Goal: Transaction & Acquisition: Obtain resource

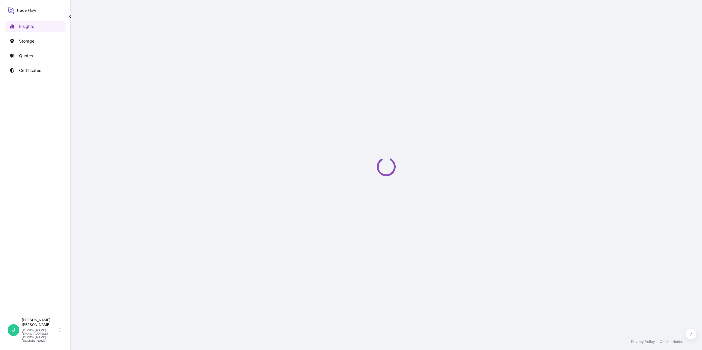
select select "2025"
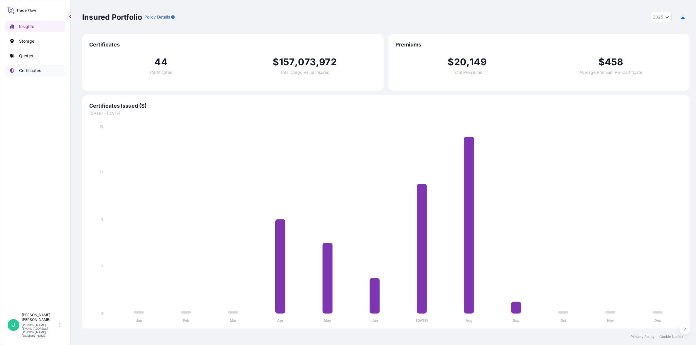
click at [37, 71] on p "Certificates" at bounding box center [30, 71] width 22 height 6
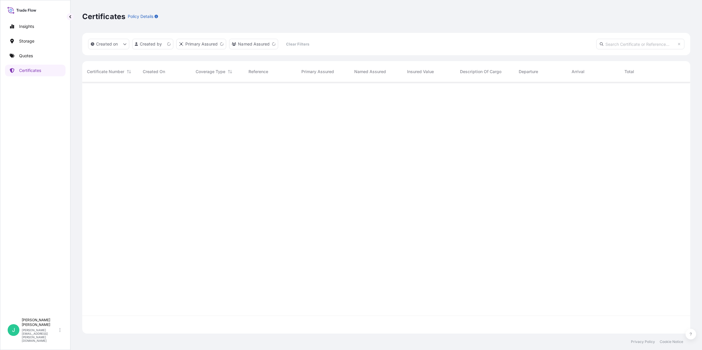
scroll to position [249, 602]
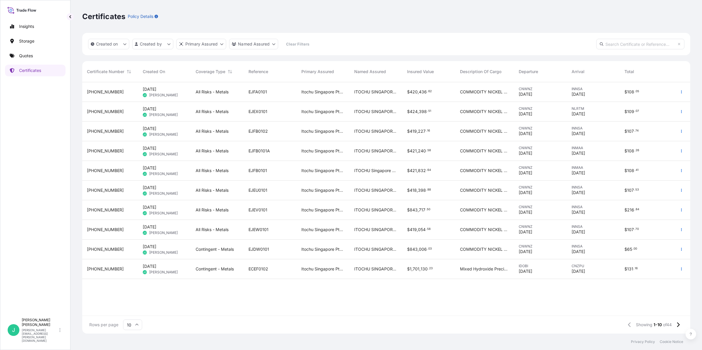
click at [156, 169] on span "[DATE]" at bounding box center [150, 168] width 14 height 6
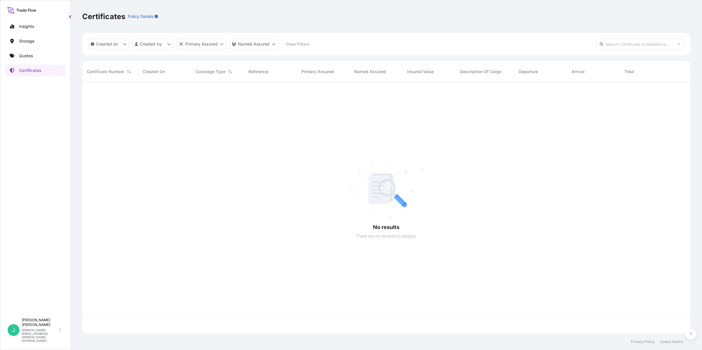
scroll to position [249, 602]
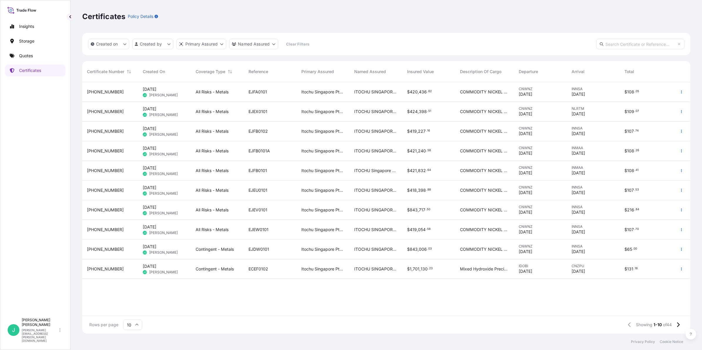
click at [206, 150] on span "All Risks - Metals" at bounding box center [212, 151] width 33 height 6
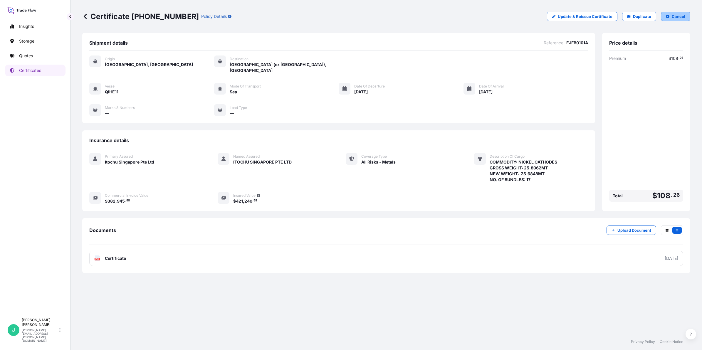
click at [671, 17] on button "Cancel" at bounding box center [675, 16] width 29 height 9
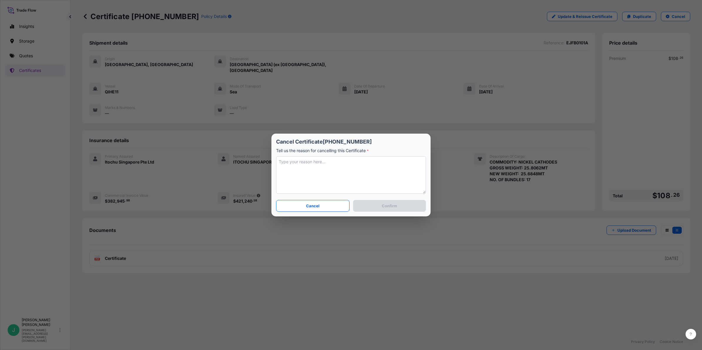
click at [318, 170] on textarea at bounding box center [351, 175] width 150 height 38
type textarea "C"
type textarea "Quantity changed due to combined invoice ad shipping docs"
click at [403, 208] on button "Confirm" at bounding box center [389, 206] width 73 height 12
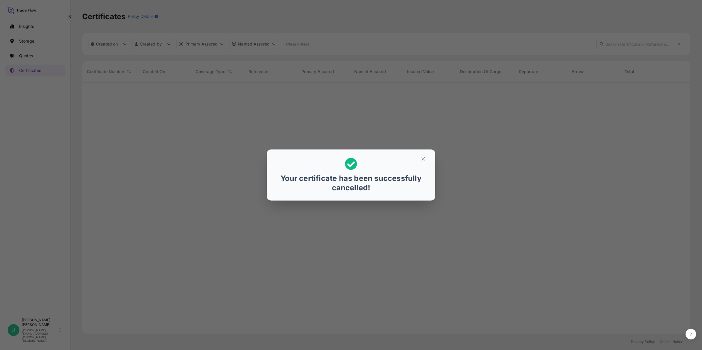
scroll to position [249, 602]
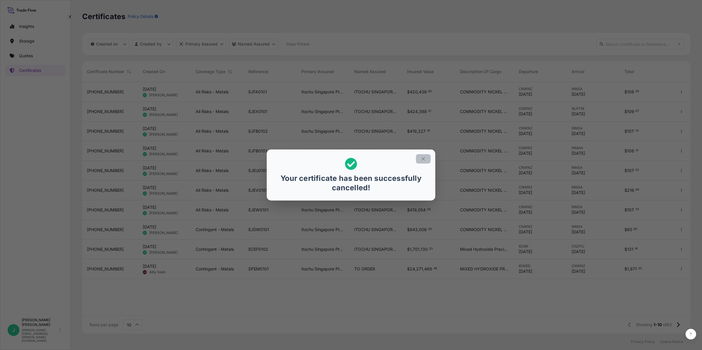
click at [426, 159] on button "button" at bounding box center [423, 158] width 15 height 9
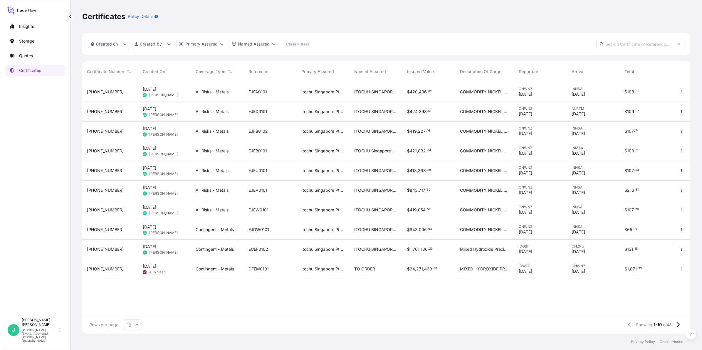
click at [155, 147] on span "[DATE]" at bounding box center [150, 148] width 14 height 6
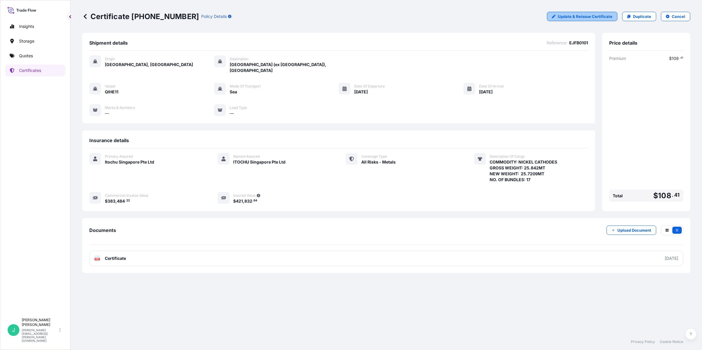
click at [593, 16] on p "Update & Reissue Certificate" at bounding box center [585, 17] width 55 height 6
select select "Sea"
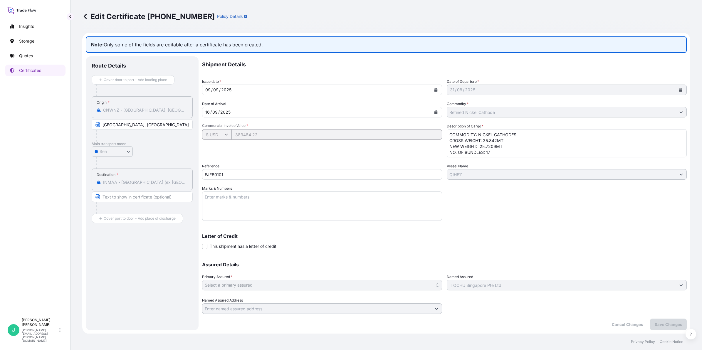
select select "32029"
drag, startPoint x: 130, startPoint y: 193, endPoint x: 139, endPoint y: 196, distance: 9.5
click at [130, 193] on input "Text to appear on certificate" at bounding box center [142, 196] width 101 height 11
click at [115, 196] on input "Text to appear on certificate" at bounding box center [142, 196] width 101 height 11
type input "[GEOGRAPHIC_DATA], [GEOGRAPHIC_DATA]"
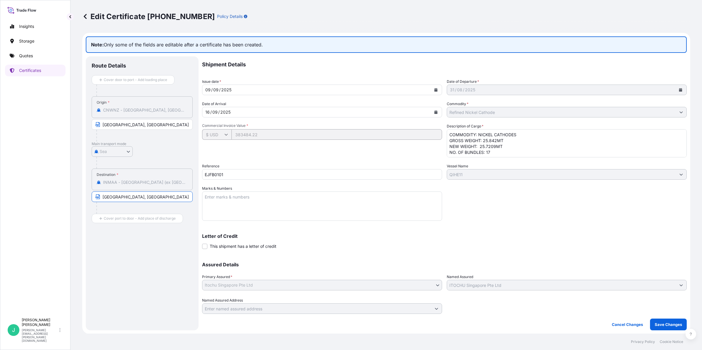
click at [253, 204] on textarea "Marks & Numbers" at bounding box center [322, 205] width 240 height 29
click at [244, 205] on textarea "Marks & Numbers" at bounding box center [322, 205] width 240 height 29
click at [541, 134] on textarea "COMMODITY: NICKEL CATHODES GROSS WEIGHT: 25.842MT NEW WEIGHT: 25.7209MT NO. OF …" at bounding box center [567, 143] width 240 height 28
drag, startPoint x: 503, startPoint y: 145, endPoint x: 495, endPoint y: 142, distance: 8.8
click at [503, 145] on textarea "COMMODITY: NICKEL CATHODES GROSS WEIGHT: 25.842MT NEW WEIGHT: 25.7209MT NO. OF …" at bounding box center [567, 143] width 240 height 28
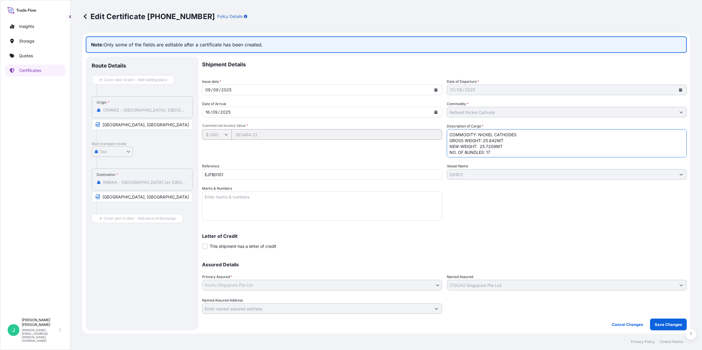
click at [492, 140] on textarea "COMMODITY: NICKEL CATHODES GROSS WEIGHT: 25.842MT NEW WEIGHT: 25.7209MT NO. OF …" at bounding box center [567, 143] width 240 height 28
drag, startPoint x: 483, startPoint y: 140, endPoint x: 498, endPoint y: 140, distance: 14.4
click at [498, 140] on textarea "COMMODITY: NICKEL CATHODES GROSS WEIGHT: 25.842MT NEW WEIGHT: 25.7209MT NO. OF …" at bounding box center [567, 143] width 240 height 28
paste textarea "51.648"
drag, startPoint x: 529, startPoint y: 145, endPoint x: 503, endPoint y: 146, distance: 26.2
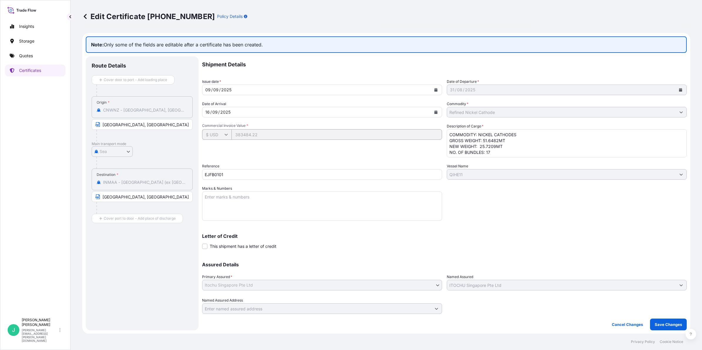
click at [529, 145] on textarea "COMMODITY: NICKEL CATHODES GROSS WEIGHT: 25.842MT NEW WEIGHT: 25.7209MT NO. OF …" at bounding box center [567, 143] width 240 height 28
drag, startPoint x: 480, startPoint y: 145, endPoint x: 496, endPoint y: 146, distance: 16.7
click at [496, 146] on textarea "COMMODITY: NICKEL CATHODES GROSS WEIGHT: 25.842MT NEW WEIGHT: 25.7209MT NO. OF …" at bounding box center [567, 143] width 240 height 28
paste textarea "51.4057"
click at [490, 154] on textarea "COMMODITY: NICKEL CATHODES GROSS WEIGHT: 25.842MT NEW WEIGHT: 25.7209MT NO. OF …" at bounding box center [567, 143] width 240 height 28
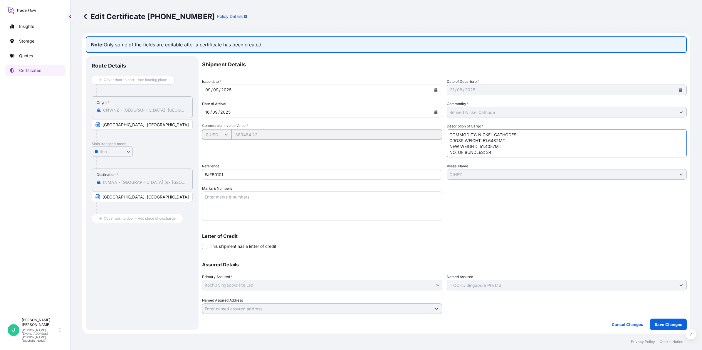
type textarea "COMMODITY: NICKEL CATHODES GROSS WEIGHT: 51.6482MT NEW WEIGHT: 51.4057MT NO. OF…"
click at [632, 324] on p "Cancel Changes" at bounding box center [627, 325] width 31 height 6
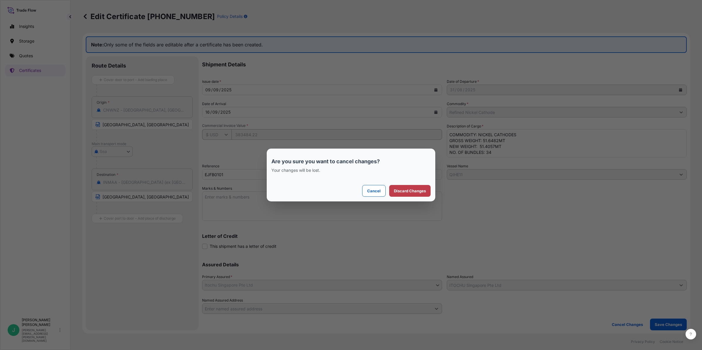
select select "Sea"
select select "32029"
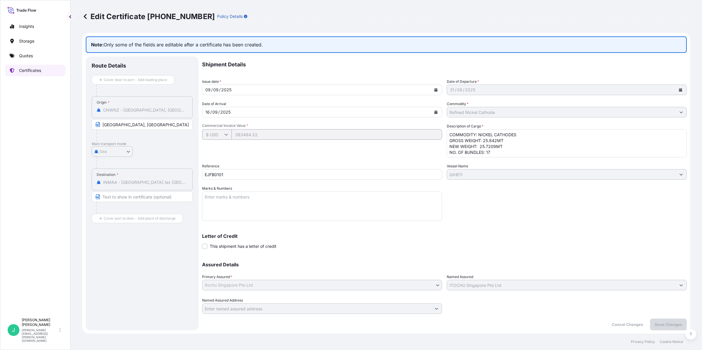
click at [32, 67] on link "Certificates" at bounding box center [35, 71] width 61 height 12
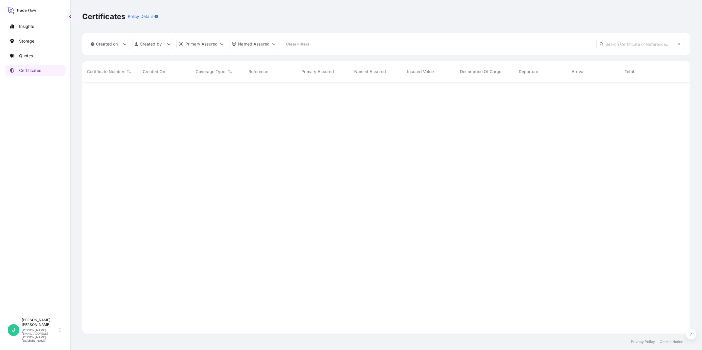
scroll to position [249, 602]
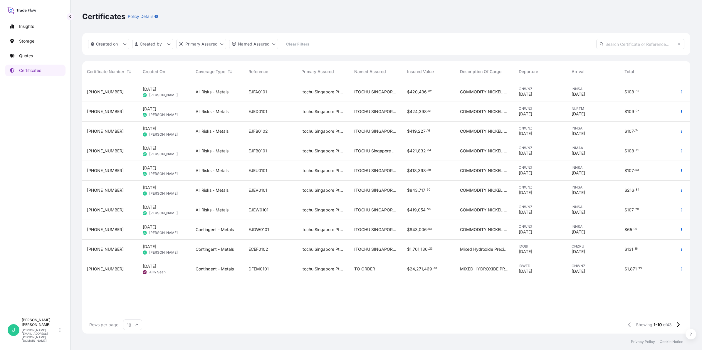
click at [157, 152] on span "[PERSON_NAME]" at bounding box center [163, 154] width 28 height 5
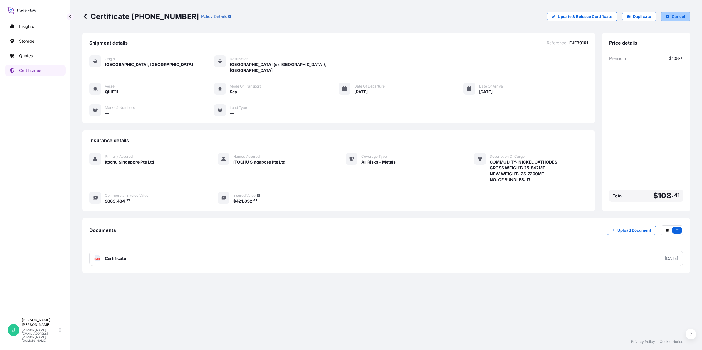
click at [678, 15] on p "Cancel" at bounding box center [679, 17] width 14 height 6
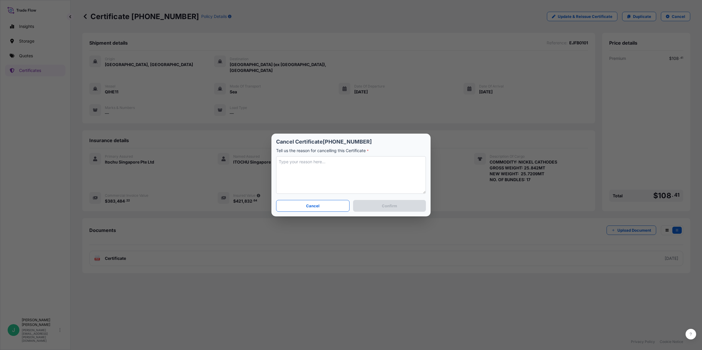
click at [338, 167] on textarea at bounding box center [351, 175] width 150 height 38
click at [366, 162] on textarea "cancel policy due to quantity changed" at bounding box center [351, 175] width 150 height 38
type textarea "cancel policy due to quantity changes"
click at [396, 209] on p "Confirm" at bounding box center [389, 206] width 15 height 6
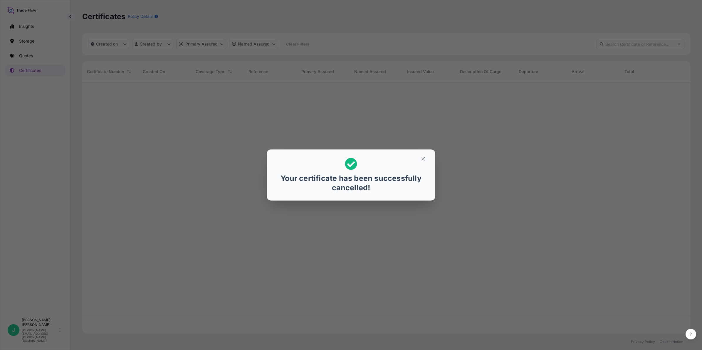
scroll to position [249, 602]
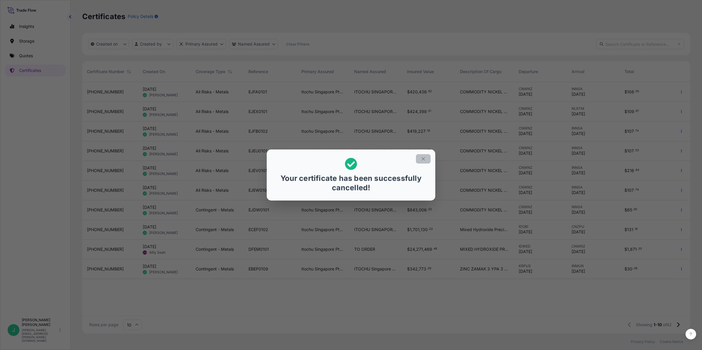
click at [422, 159] on icon "button" at bounding box center [422, 158] width 3 height 3
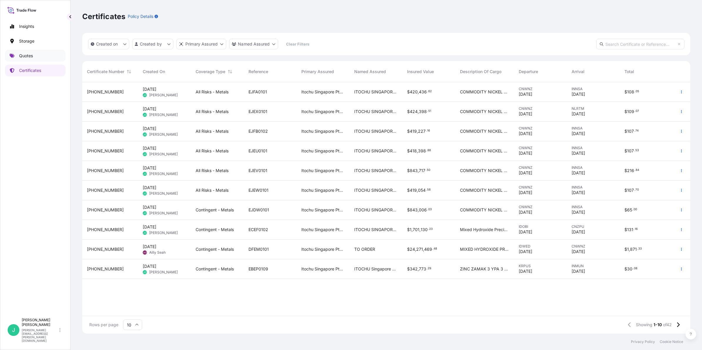
click at [30, 54] on p "Quotes" at bounding box center [26, 56] width 14 height 6
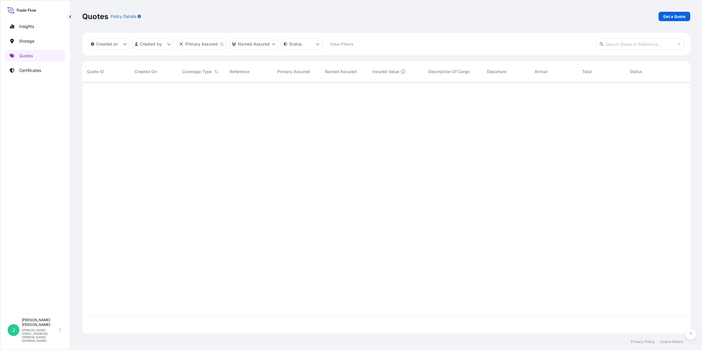
scroll to position [249, 602]
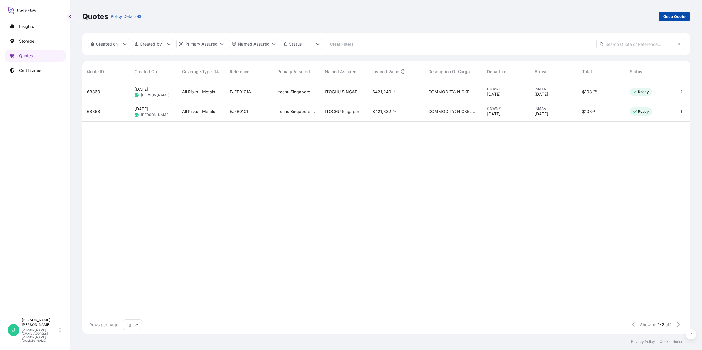
click at [668, 18] on p "Get a Quote" at bounding box center [674, 17] width 22 height 6
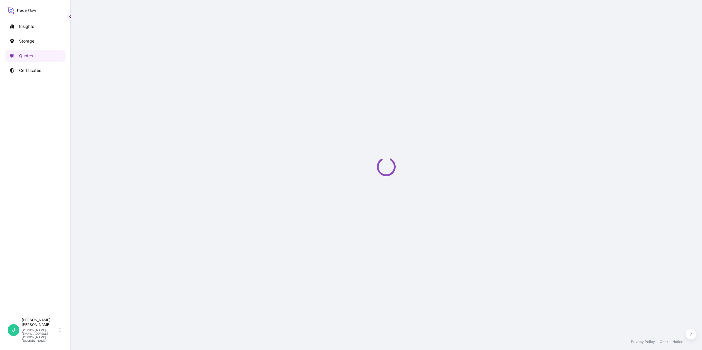
select select "Sea"
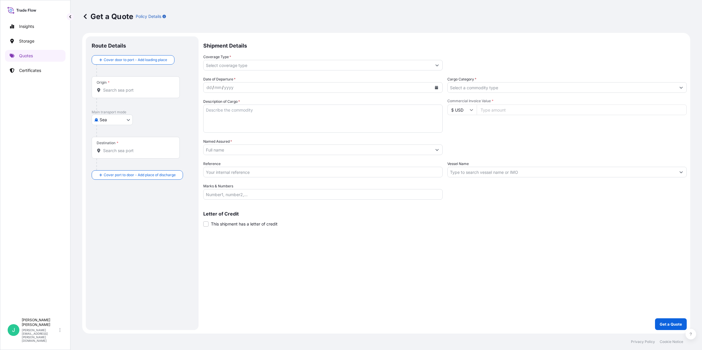
click at [144, 95] on div "Origin *" at bounding box center [136, 87] width 88 height 22
click at [144, 93] on input "Origin *" at bounding box center [137, 90] width 69 height 6
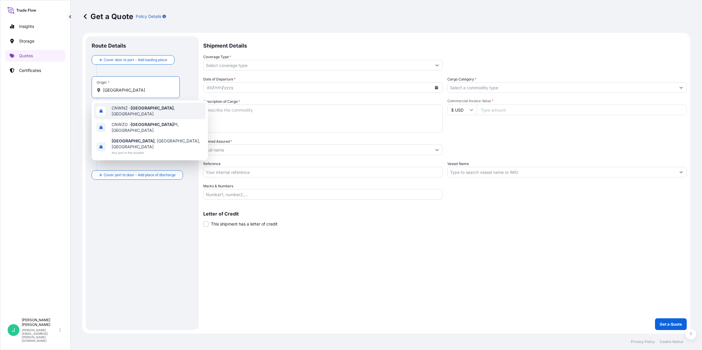
click at [168, 107] on div "CNWNZ - [GEOGRAPHIC_DATA] , [GEOGRAPHIC_DATA]" at bounding box center [150, 111] width 112 height 16
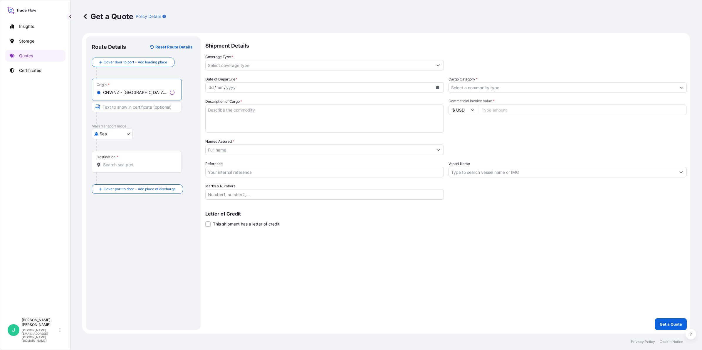
type input "CNWNZ - [GEOGRAPHIC_DATA], [GEOGRAPHIC_DATA]"
click at [135, 106] on input "Text to appear on certificate" at bounding box center [137, 107] width 90 height 11
type input "[GEOGRAPHIC_DATA], [GEOGRAPHIC_DATA]"
click at [115, 166] on input "Destination *" at bounding box center [137, 165] width 69 height 6
click at [150, 167] on input "Destination *" at bounding box center [137, 165] width 69 height 6
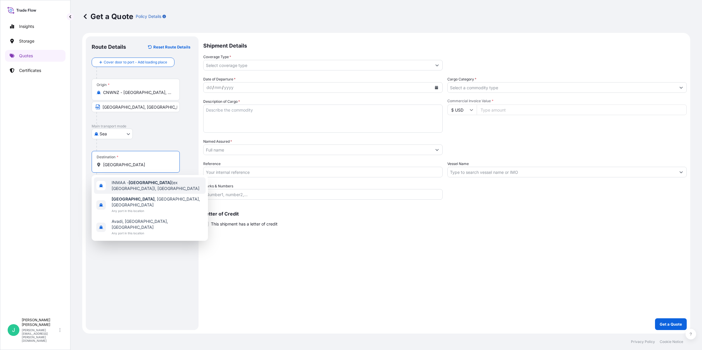
click at [161, 183] on span "INMAA - [GEOGRAPHIC_DATA] (ex [GEOGRAPHIC_DATA]), [GEOGRAPHIC_DATA]" at bounding box center [158, 186] width 92 height 12
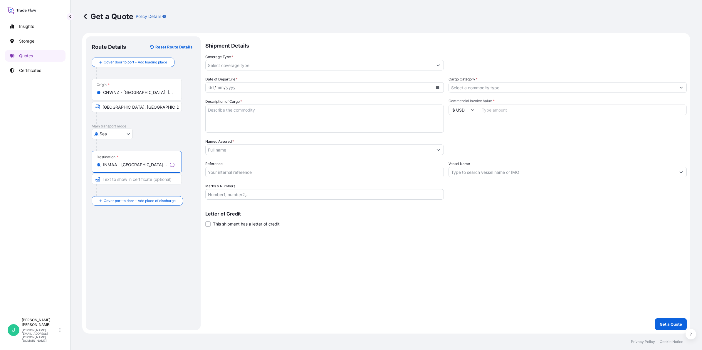
type input "INMAA - [GEOGRAPHIC_DATA] (ex [GEOGRAPHIC_DATA]), [GEOGRAPHIC_DATA]"
click at [126, 179] on input "Text to appear on certificate" at bounding box center [137, 179] width 90 height 11
click at [150, 178] on input "Text to appear on certificate" at bounding box center [136, 179] width 88 height 11
click at [116, 182] on input "Text to appear on certificate" at bounding box center [136, 179] width 88 height 11
paste input "[GEOGRAPHIC_DATA], [GEOGRAPHIC_DATA]"
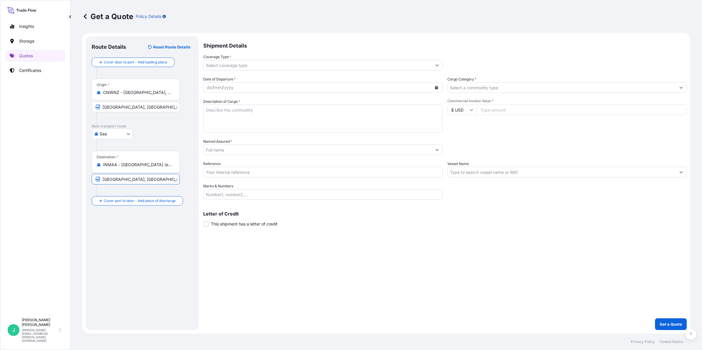
type input "[GEOGRAPHIC_DATA], [GEOGRAPHIC_DATA]"
click at [239, 67] on input "Coverage Type *" at bounding box center [318, 65] width 228 height 11
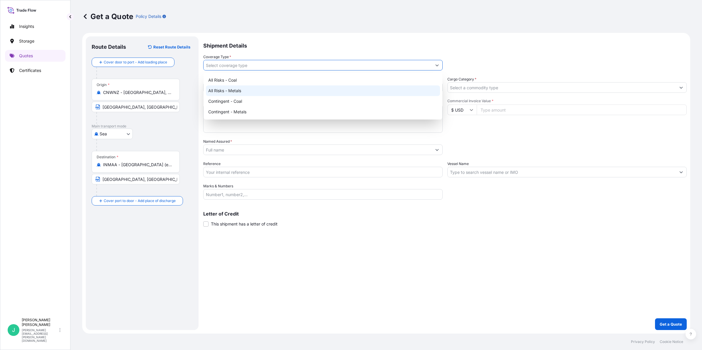
click at [251, 87] on div "All Risks - Metals" at bounding box center [323, 90] width 234 height 11
type input "All Risks - Metals"
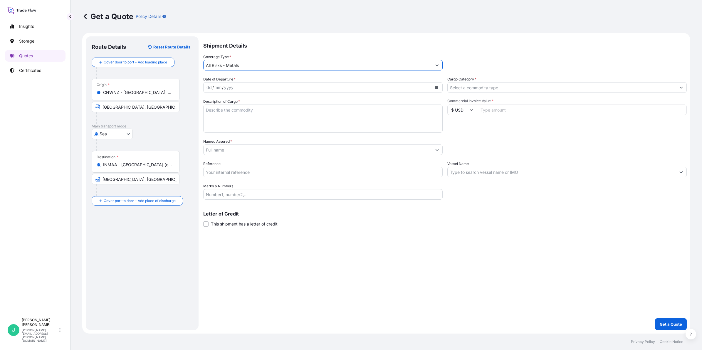
click at [246, 87] on div "dd / mm / yyyy" at bounding box center [318, 87] width 228 height 11
click at [436, 87] on icon "Calendar" at bounding box center [436, 88] width 3 height 4
click at [215, 103] on icon "Previous" at bounding box center [216, 104] width 2 height 3
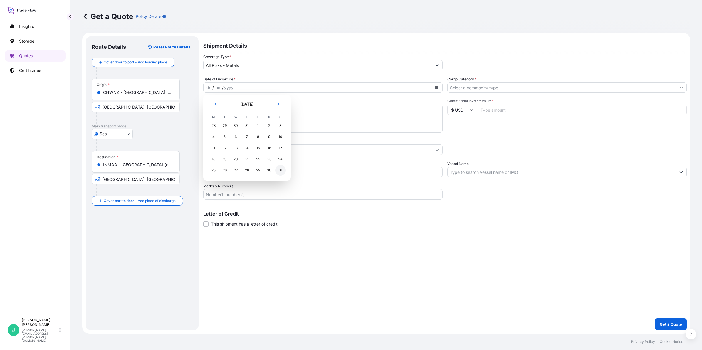
click at [278, 172] on div "31" at bounding box center [280, 170] width 11 height 11
click at [228, 110] on textarea "Description of Cargo *" at bounding box center [322, 119] width 239 height 28
click at [222, 111] on textarea "Description of Cargo *" at bounding box center [322, 119] width 239 height 28
paste textarea "COMMODITY: NICKEL CATHODES GROSS WEIGHT: 25.6666MT NEW WEIGHT: 25.5449MT NO. OF…"
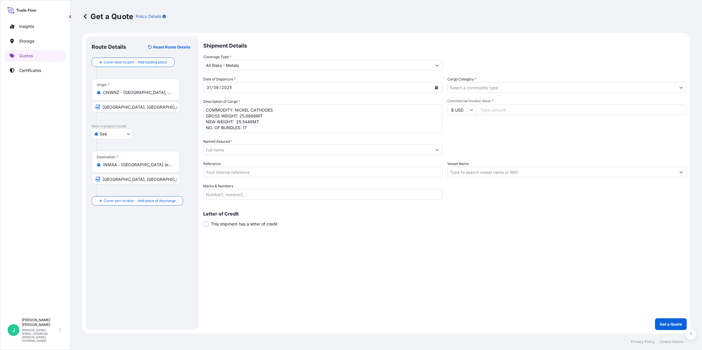
click at [262, 111] on textarea "COMMODITY: NICKEL CATHODES GROSS WEIGHT: 25.6666MT NEW WEIGHT: 25.5449MT NO. OF…" at bounding box center [322, 119] width 239 height 28
drag, startPoint x: 240, startPoint y: 115, endPoint x: 262, endPoint y: 115, distance: 22.0
click at [262, 115] on textarea "COMMODITY: NICKEL CATHODES GROSS WEIGHT: 25.6666MT NEW WEIGHT: 25.5449MT NO. OF…" at bounding box center [322, 119] width 239 height 28
paste textarea "51.6482"
click at [234, 122] on textarea "COMMODITY: NICKEL CATHODES GROSS WEIGHT: 51.6482MT NEW WEIGHT: 25.5449MT NO. OF…" at bounding box center [322, 119] width 239 height 28
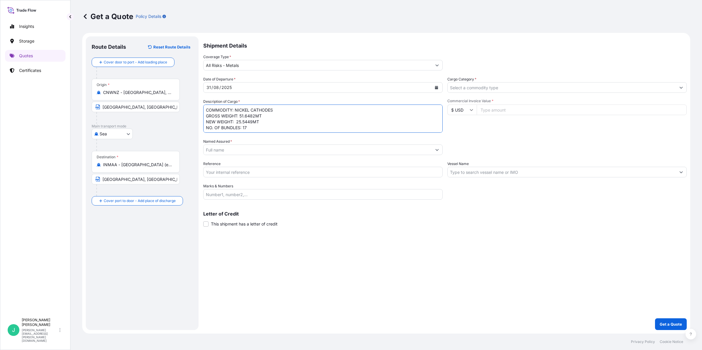
drag, startPoint x: 237, startPoint y: 121, endPoint x: 276, endPoint y: 122, distance: 38.8
click at [276, 122] on textarea "COMMODITY: NICKEL CATHODES GROSS WEIGHT: 51.6482MT NEW WEIGHT: 25.5449MT NO. OF…" at bounding box center [322, 119] width 239 height 28
paste textarea "51.4057"
click at [246, 127] on textarea "COMMODITY: NICKEL CATHODES GROSS WEIGHT: 51.6482MT NEW WEIGHT: 51.4057MT NO. OF…" at bounding box center [322, 119] width 239 height 28
type textarea "COMMODITY: NICKEL CATHODES GROSS WEIGHT: 51.6482MT NEW WEIGHT: 51.4057MT NO. OF…"
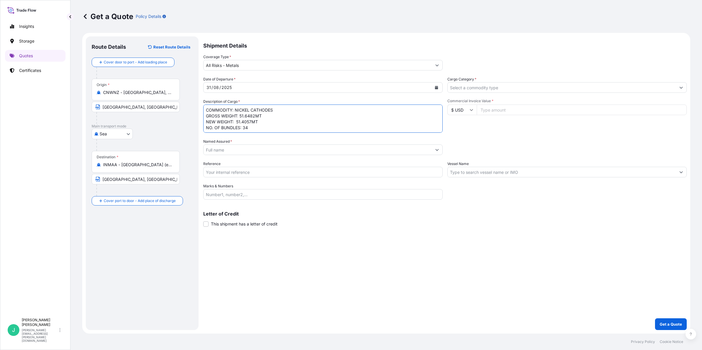
click at [241, 147] on input "Named Assured *" at bounding box center [318, 149] width 228 height 11
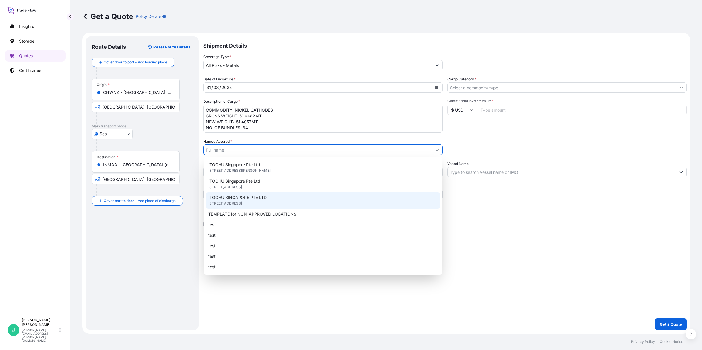
click at [242, 201] on span "[STREET_ADDRESS]" at bounding box center [225, 204] width 34 height 6
type input "ITOCHU SINGAPORE PTE LTD"
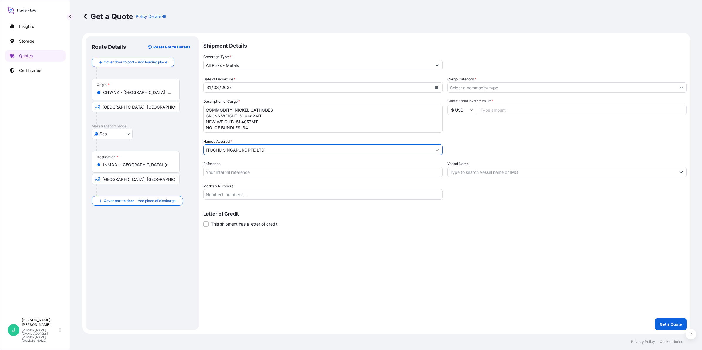
click at [233, 171] on input "Reference" at bounding box center [322, 172] width 239 height 11
click at [216, 167] on input "Reference" at bounding box center [322, 172] width 239 height 11
paste input "EJFB0101"
type input "EJFB0101"
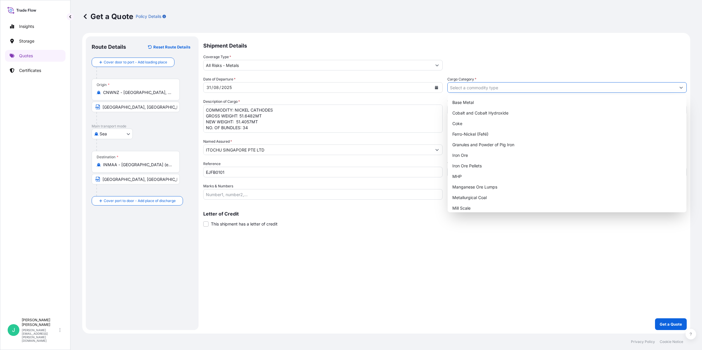
click at [531, 86] on input "Cargo Category *" at bounding box center [562, 87] width 228 height 11
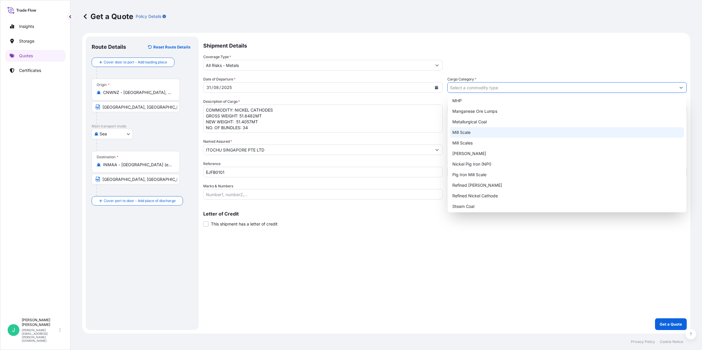
scroll to position [77, 0]
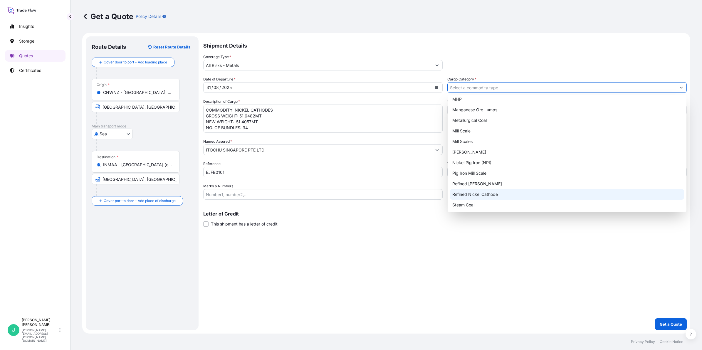
click at [518, 193] on div "Refined Nickel Cathode" at bounding box center [567, 194] width 234 height 11
type input "Refined Nickel Cathode"
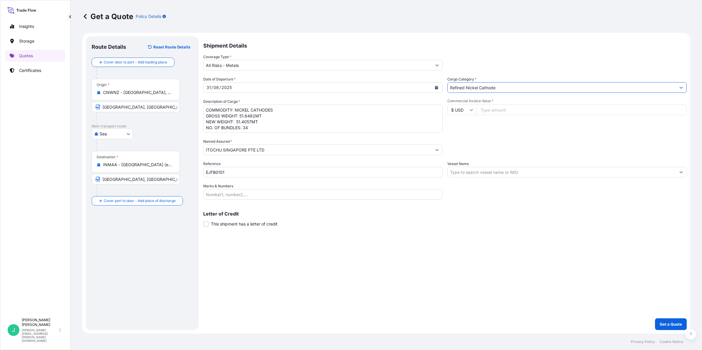
click at [493, 112] on input "Commercial Invoice Value *" at bounding box center [582, 110] width 210 height 11
click at [516, 108] on input "Commercial Invoice Value *" at bounding box center [582, 110] width 210 height 11
type input "766430.20"
click at [655, 318] on button "Get a Quote" at bounding box center [671, 324] width 32 height 12
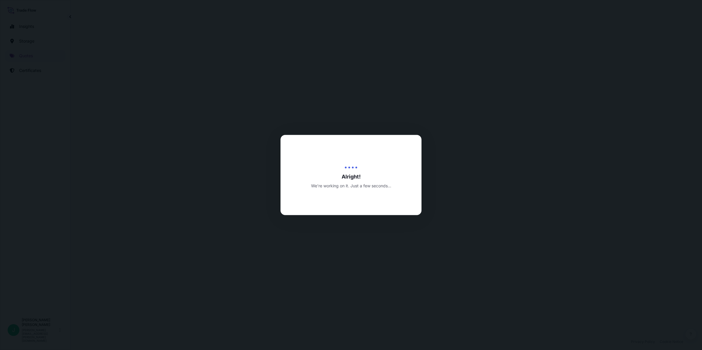
select select "Sea"
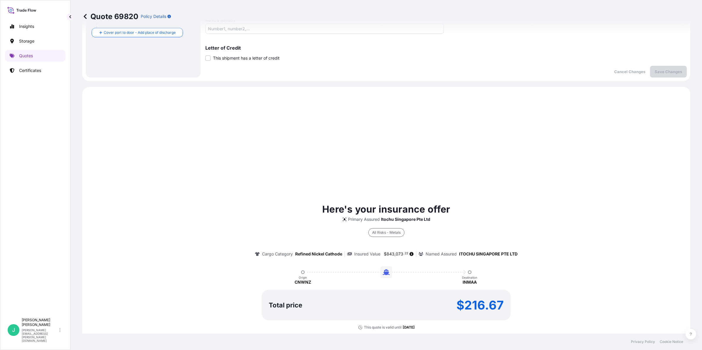
scroll to position [223, 0]
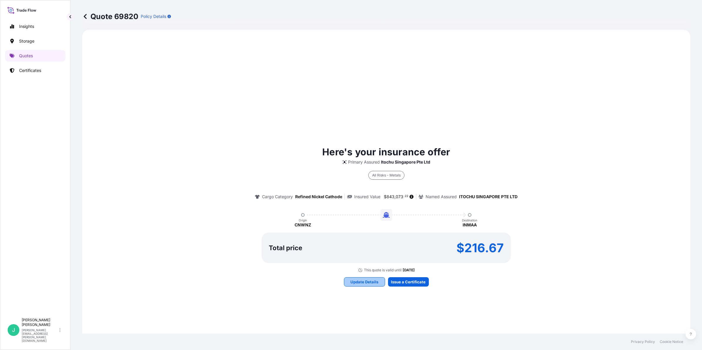
click at [360, 282] on p "Update Details" at bounding box center [364, 282] width 28 height 6
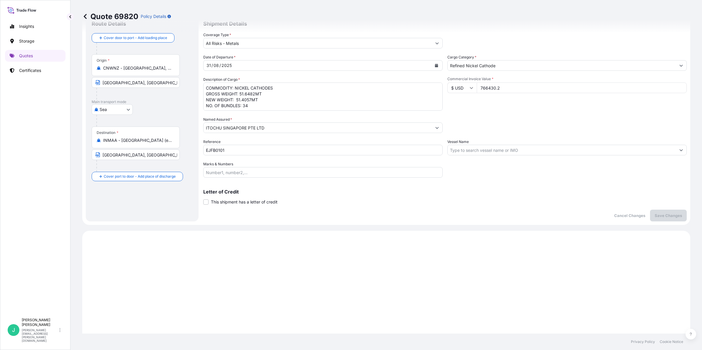
scroll to position [9, 0]
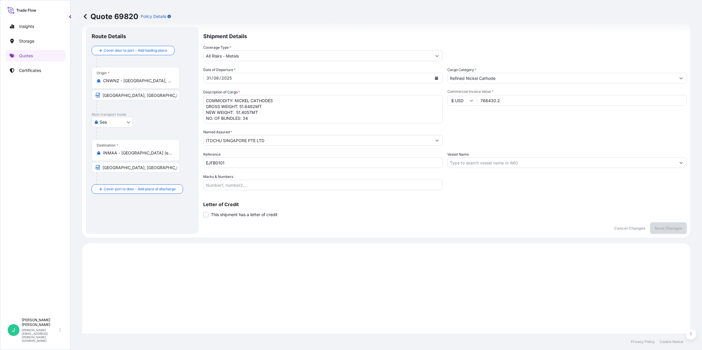
click at [488, 161] on input "Vessel Name" at bounding box center [562, 162] width 228 height 11
click at [451, 162] on input "Vessel Name" at bounding box center [562, 162] width 228 height 11
paste input "QIHE11 5253N"
drag, startPoint x: 485, startPoint y: 161, endPoint x: 511, endPoint y: 165, distance: 26.4
click at [485, 161] on input "QIHE11 5253N" at bounding box center [562, 162] width 228 height 11
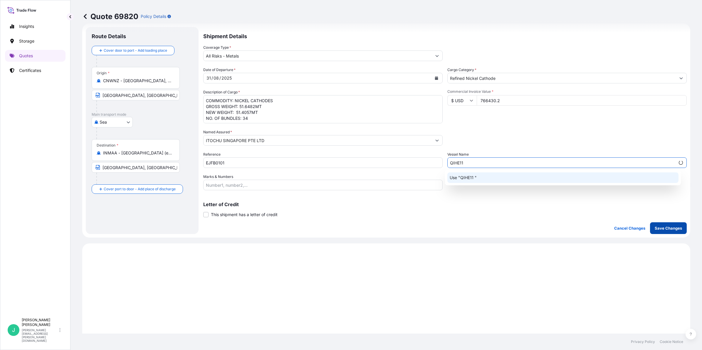
type input "QIHE11"
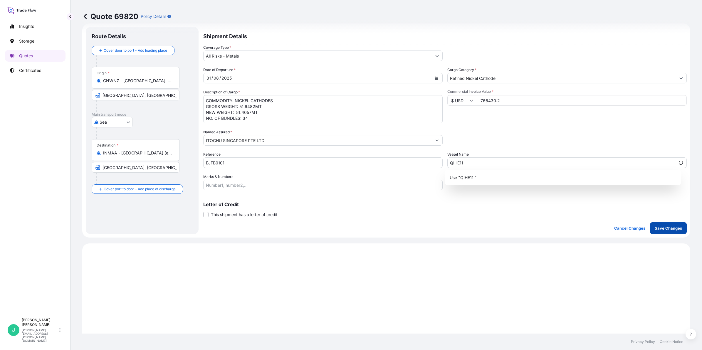
click at [662, 228] on p "Save Changes" at bounding box center [668, 228] width 27 height 6
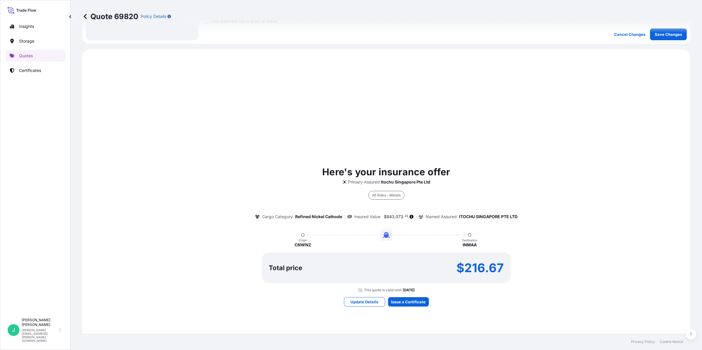
scroll to position [223, 0]
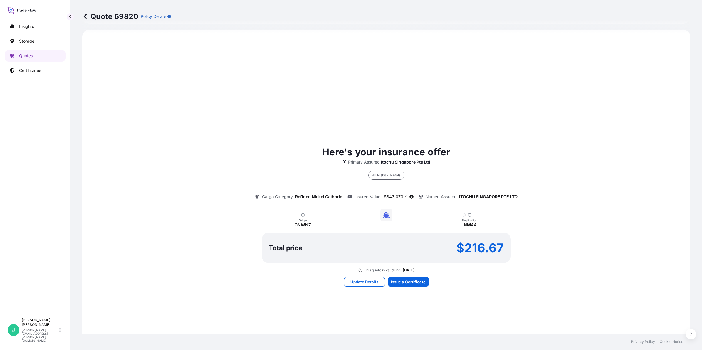
select select "Sea"
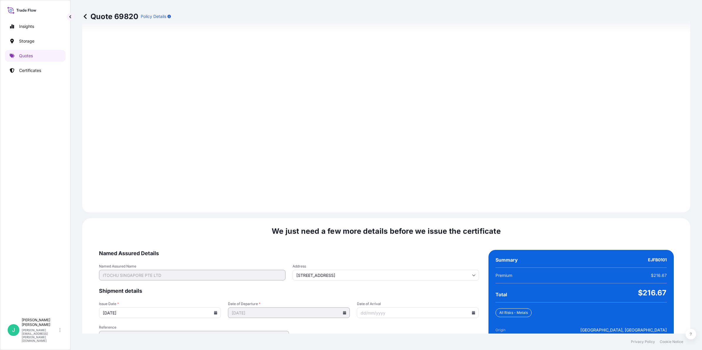
scroll to position [622, 0]
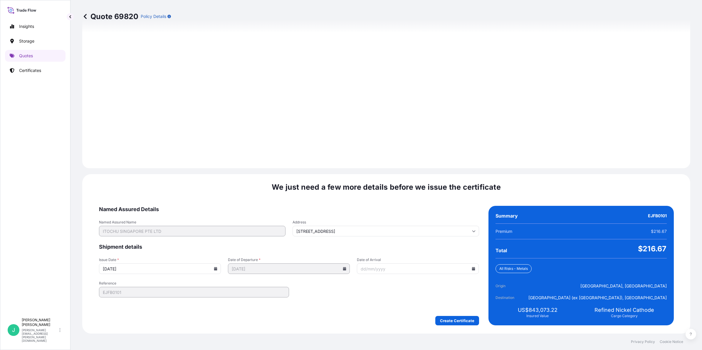
click at [443, 270] on input "Date of Arrival" at bounding box center [418, 268] width 122 height 11
click at [472, 267] on icon at bounding box center [474, 269] width 4 height 4
click at [381, 216] on button "16" at bounding box center [378, 215] width 9 height 9
type input "[DATE]"
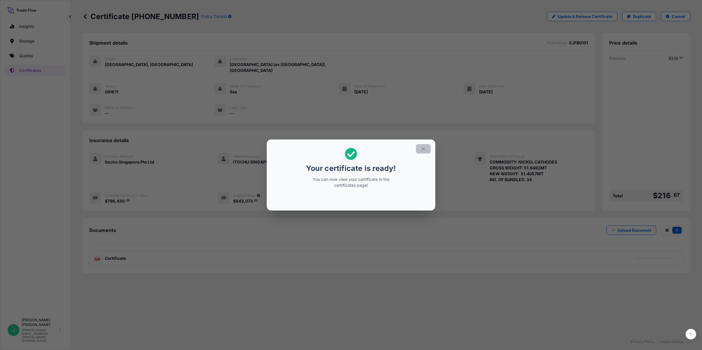
click at [421, 147] on icon "button" at bounding box center [423, 148] width 5 height 5
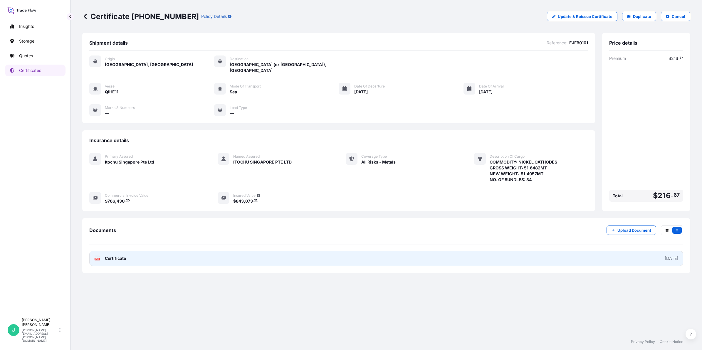
click at [108, 256] on span "Certificate" at bounding box center [115, 259] width 21 height 6
click at [154, 252] on link "PDF Certificate [DATE]" at bounding box center [386, 258] width 594 height 15
